Goal: Task Accomplishment & Management: Complete application form

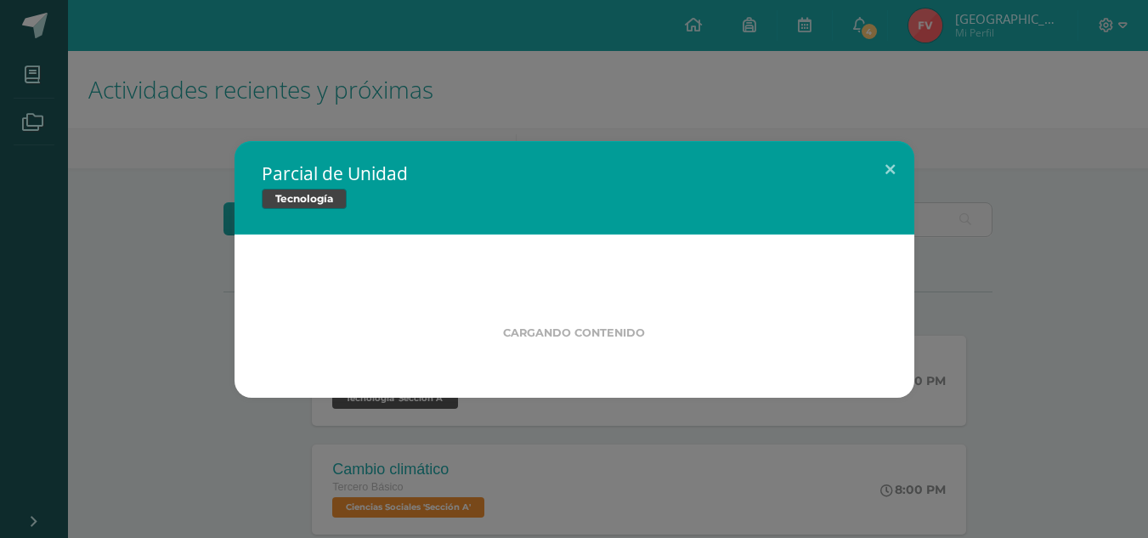
scroll to position [15, 0]
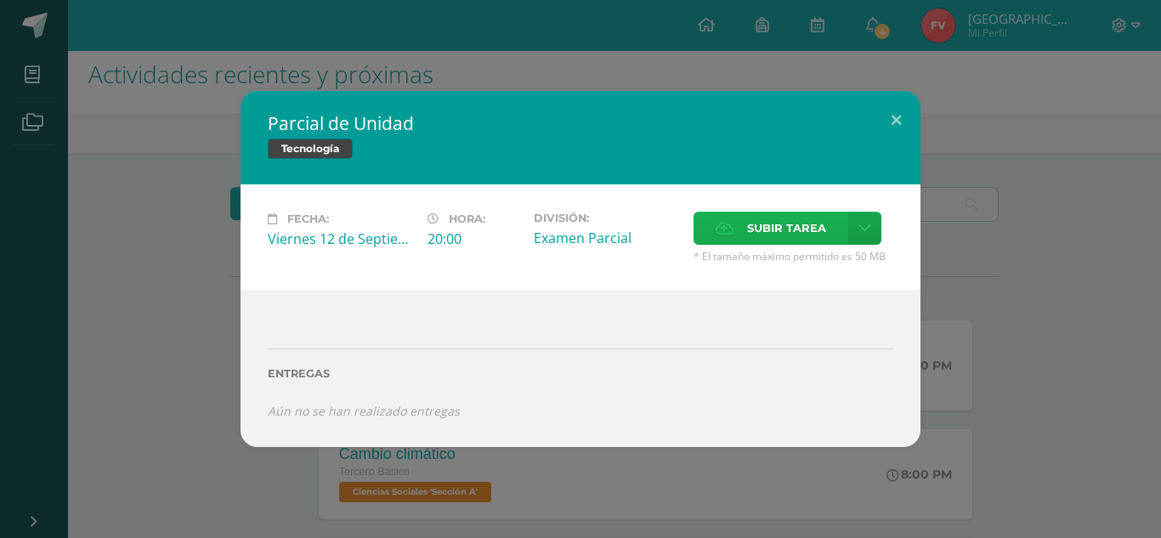
click at [802, 233] on span "Subir tarea" at bounding box center [786, 227] width 79 height 31
click at [0, 0] on input "Subir tarea" at bounding box center [0, 0] width 0 height 0
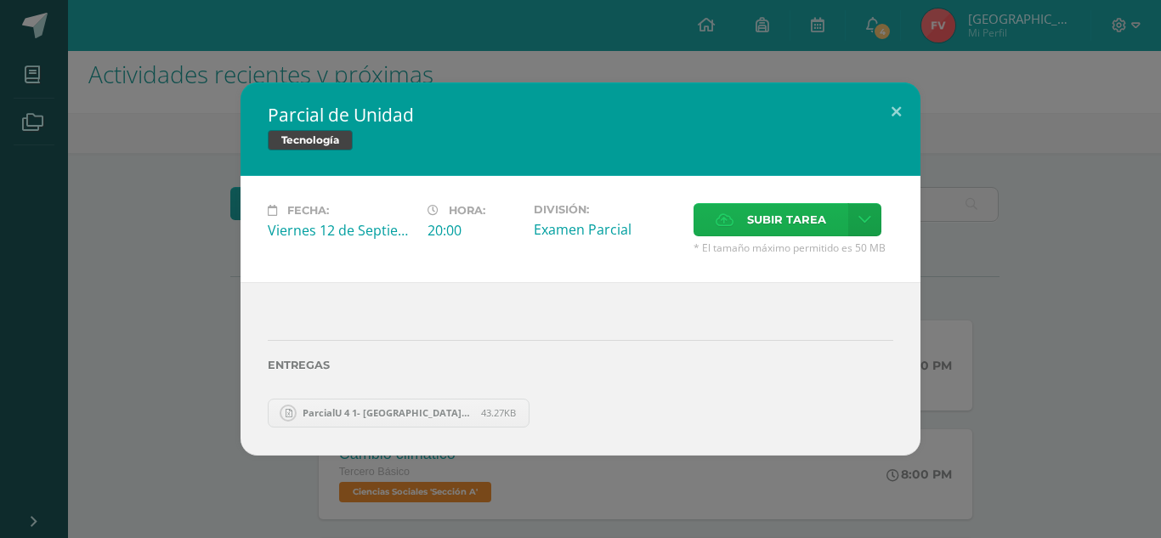
click at [767, 224] on span "Subir tarea" at bounding box center [786, 219] width 79 height 31
click at [0, 0] on input "Subir tarea" at bounding box center [0, 0] width 0 height 0
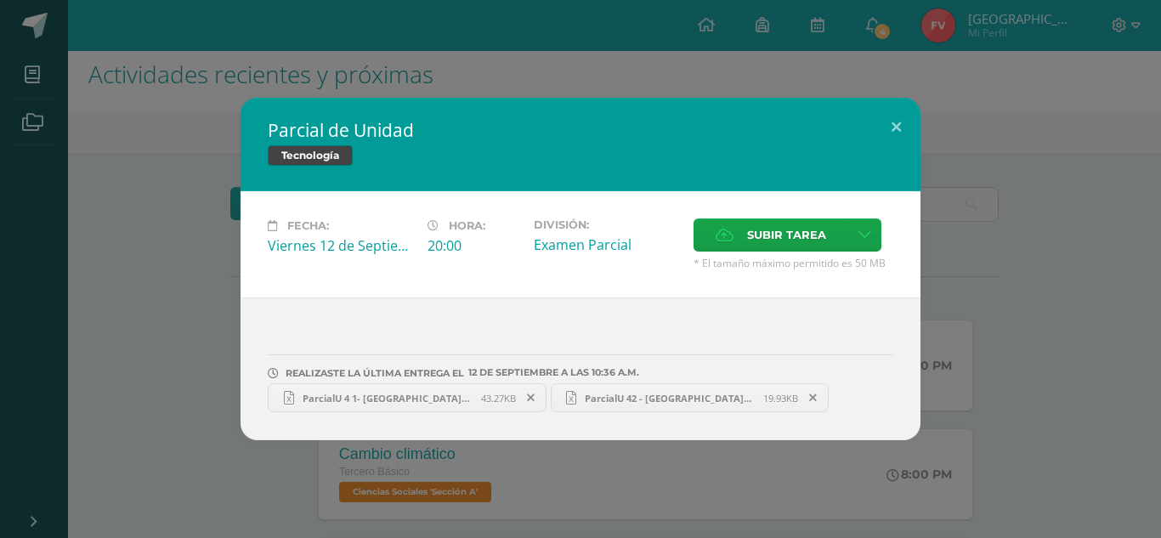
click at [399, 399] on span "ParcialU 4 1- Floridalma Velásquez.xlsx" at bounding box center [387, 398] width 187 height 13
click at [741, 395] on span "ParcialU 42 - Floridalma Velásquez Sequec.xlsx" at bounding box center [669, 398] width 187 height 13
click at [899, 129] on button at bounding box center [896, 127] width 48 height 58
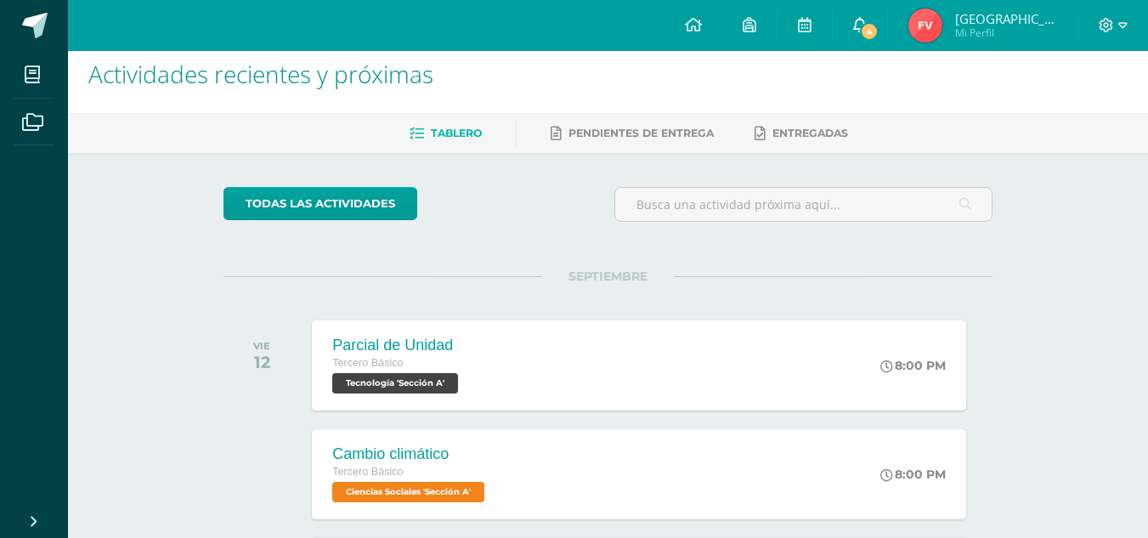
click at [879, 34] on span "4" at bounding box center [869, 31] width 19 height 19
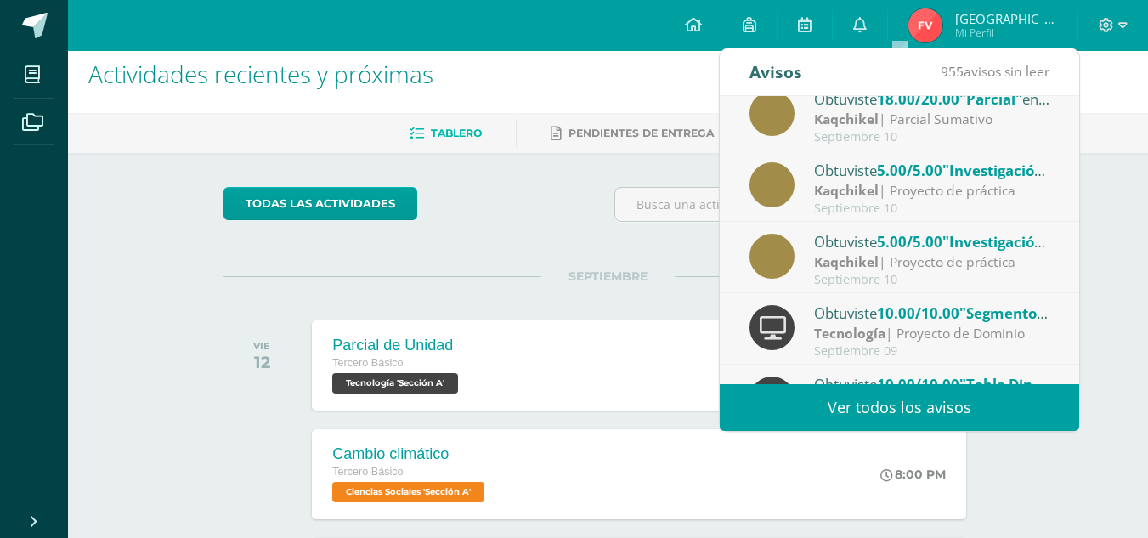
scroll to position [235, 0]
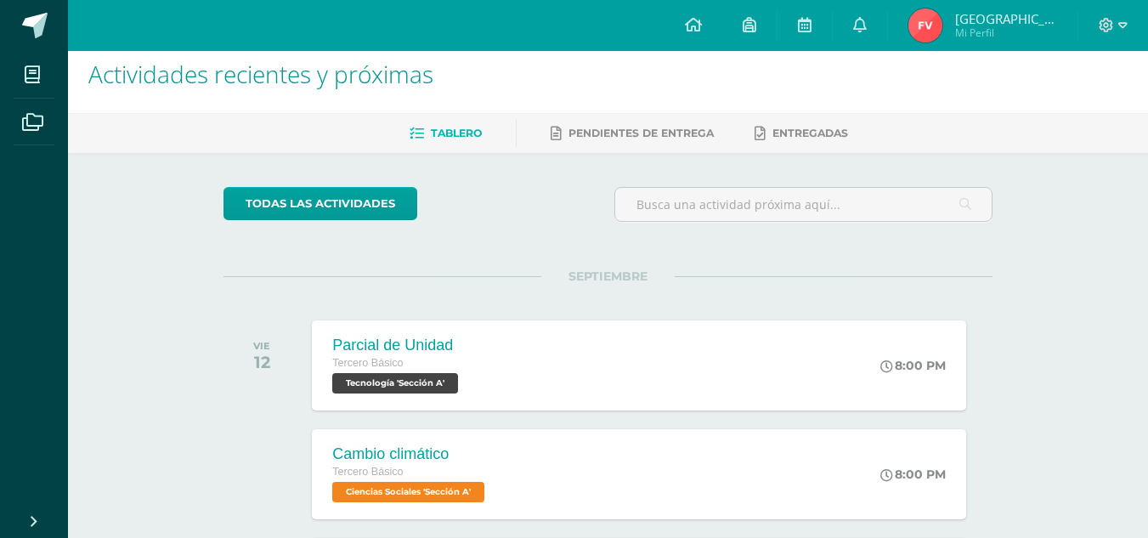
click at [1032, 18] on span "[GEOGRAPHIC_DATA]" at bounding box center [1006, 18] width 102 height 17
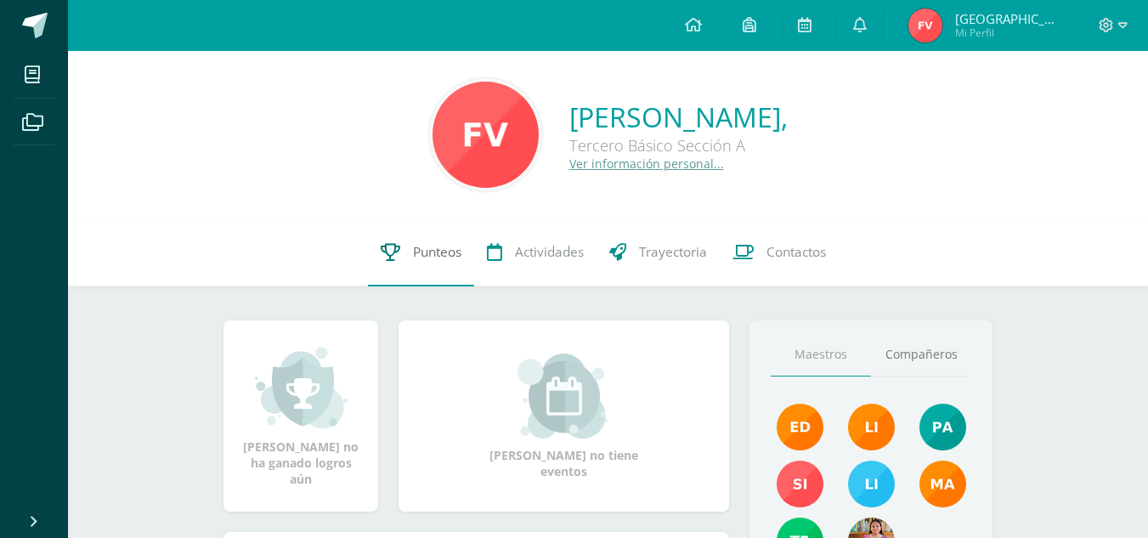
click at [388, 272] on link "Punteos" at bounding box center [421, 252] width 106 height 68
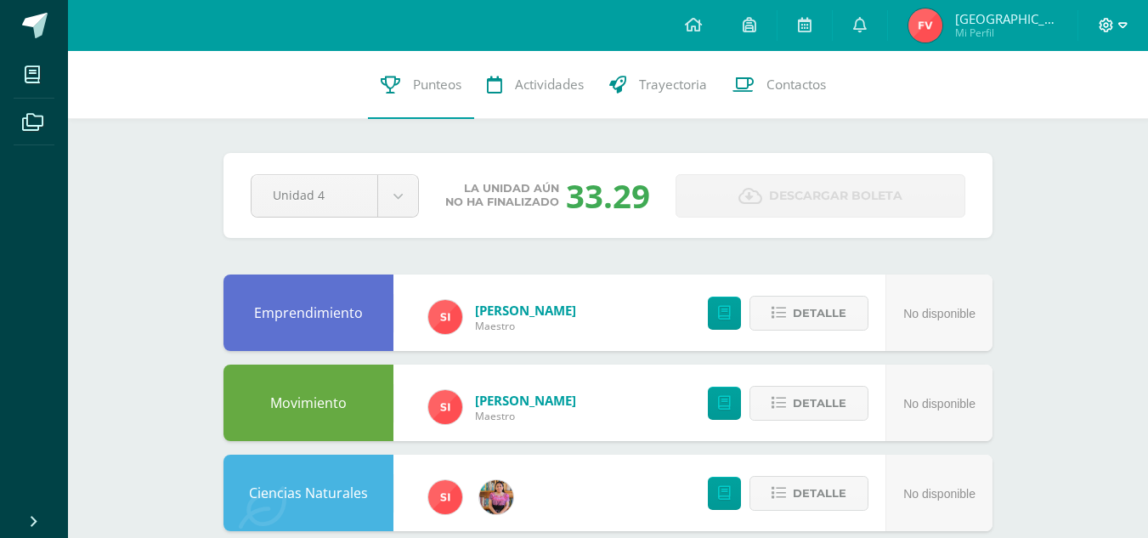
click at [1123, 34] on span at bounding box center [1113, 25] width 29 height 19
click at [1079, 117] on span "Cerrar sesión" at bounding box center [1069, 115] width 76 height 16
